Goal: Task Accomplishment & Management: Complete application form

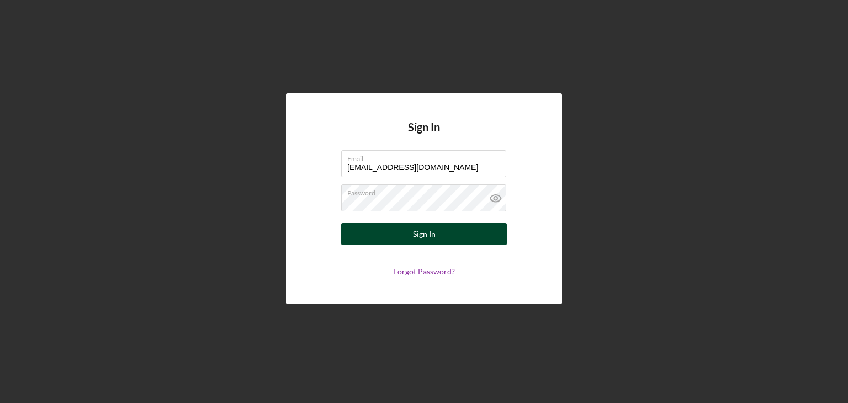
type input "[EMAIL_ADDRESS][DOMAIN_NAME]"
click at [475, 229] on button "Sign In" at bounding box center [424, 234] width 166 height 22
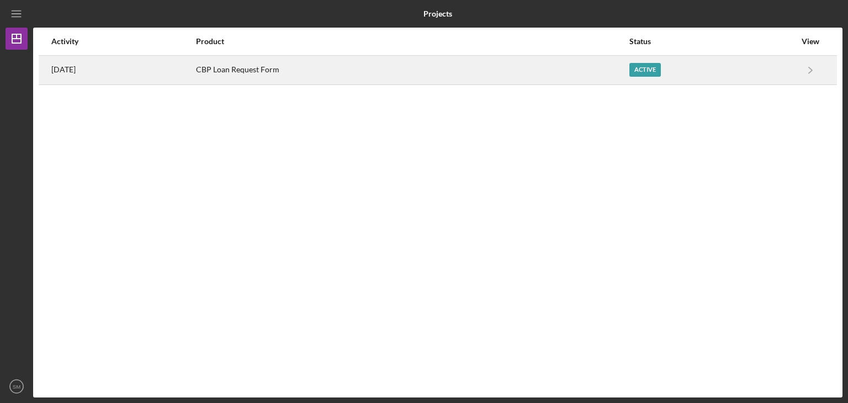
click at [606, 72] on div "CBP Loan Request Form" at bounding box center [412, 70] width 432 height 28
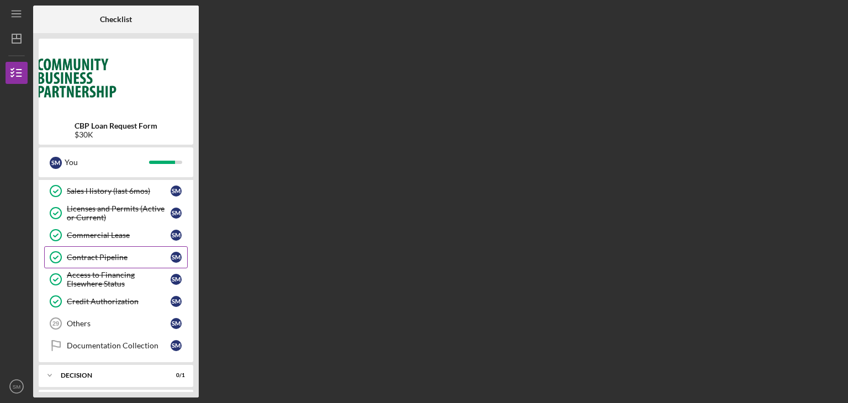
scroll to position [489, 0]
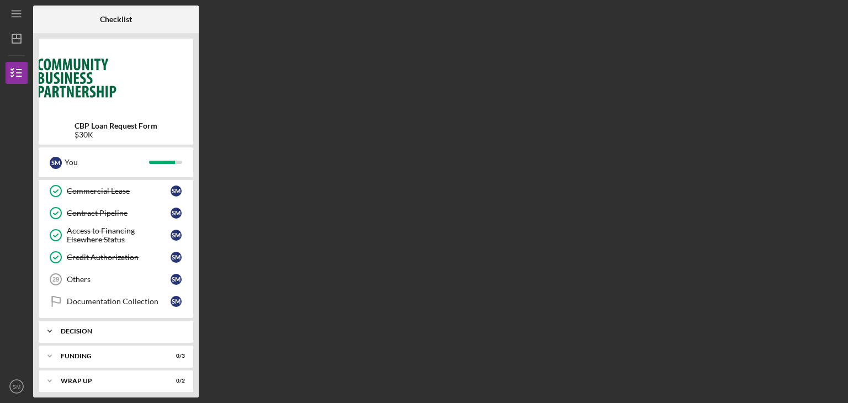
click at [96, 330] on div "Icon/Expander Decision 0 / 1" at bounding box center [116, 331] width 155 height 22
click at [115, 322] on div "Icon/Expander Decision 0 / 1" at bounding box center [116, 331] width 155 height 23
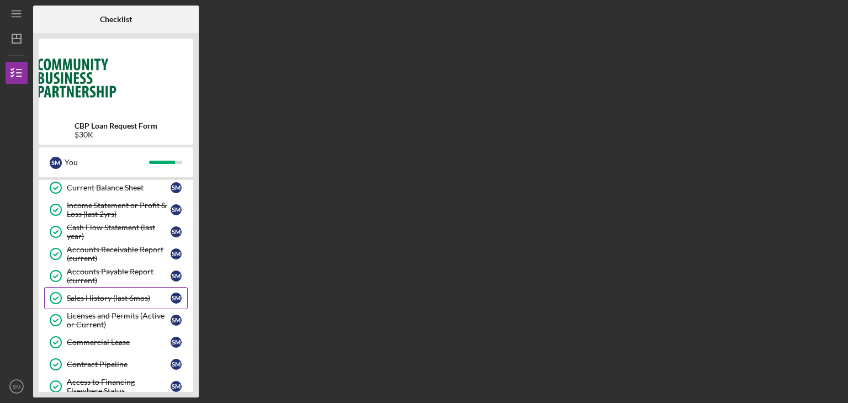
scroll to position [303, 0]
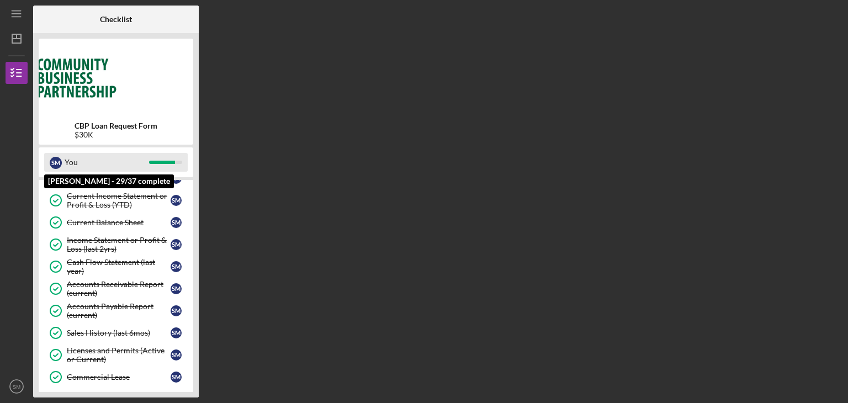
click at [141, 169] on div "You" at bounding box center [107, 162] width 84 height 19
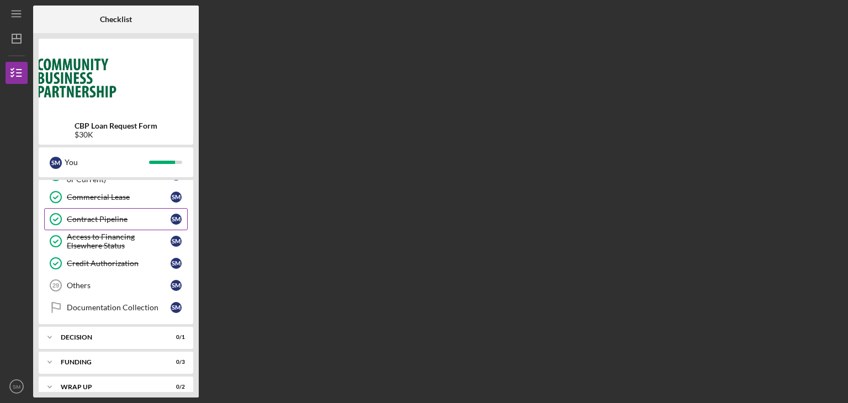
scroll to position [489, 0]
